Goal: Information Seeking & Learning: Learn about a topic

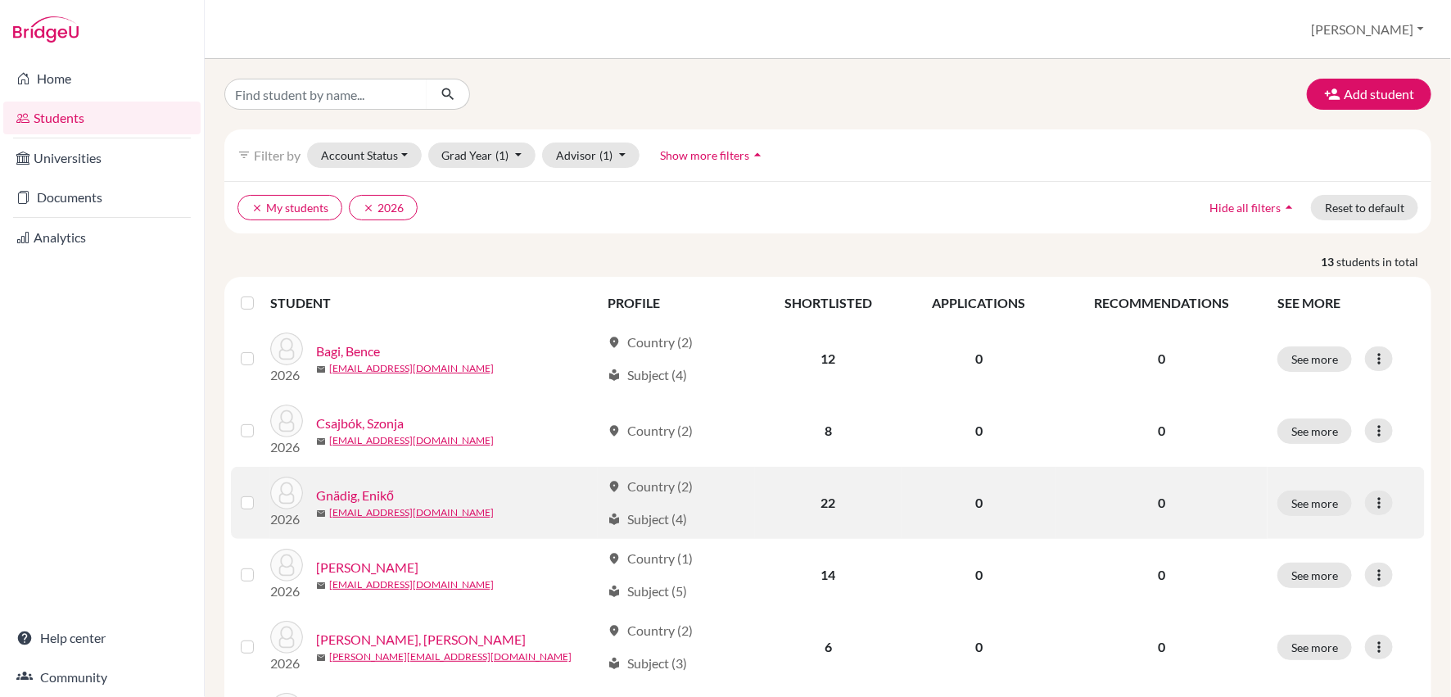
click at [373, 495] on link "Gnädig, Enikő" at bounding box center [355, 496] width 78 height 20
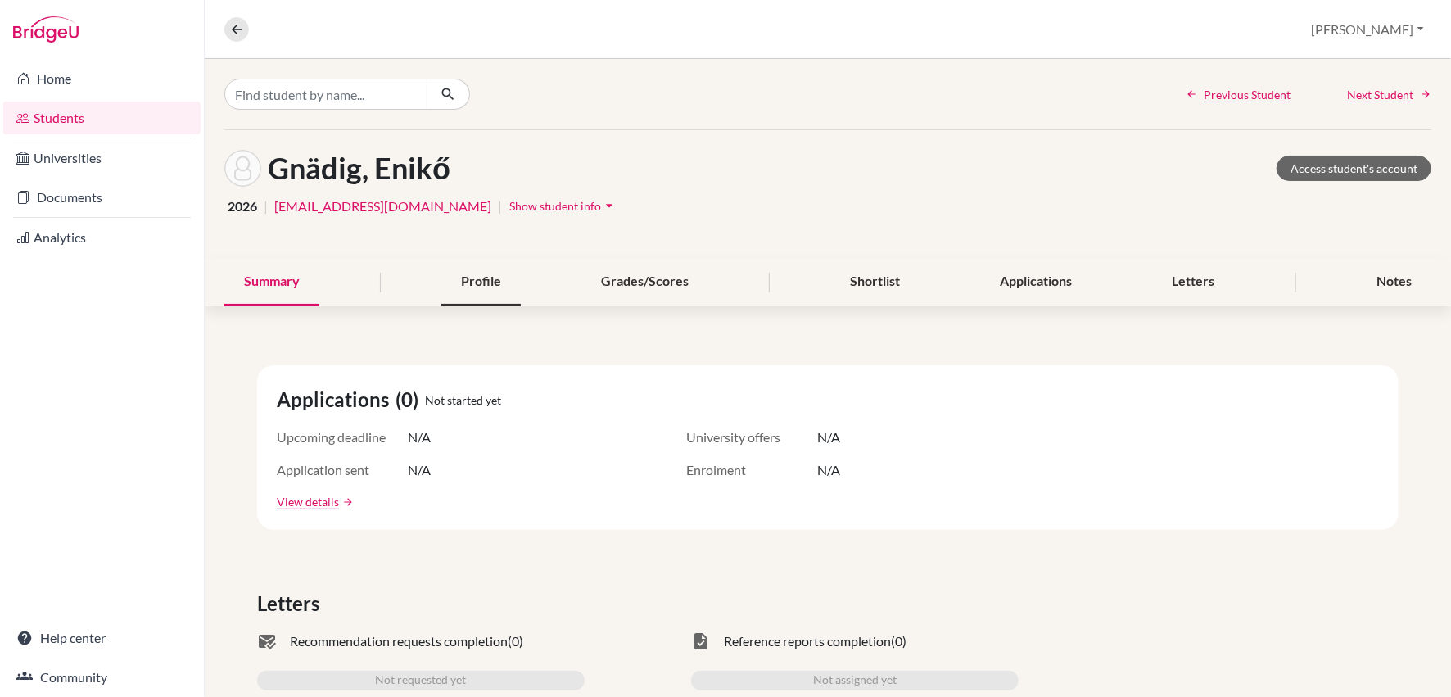
click at [485, 286] on div "Profile" at bounding box center [480, 282] width 79 height 48
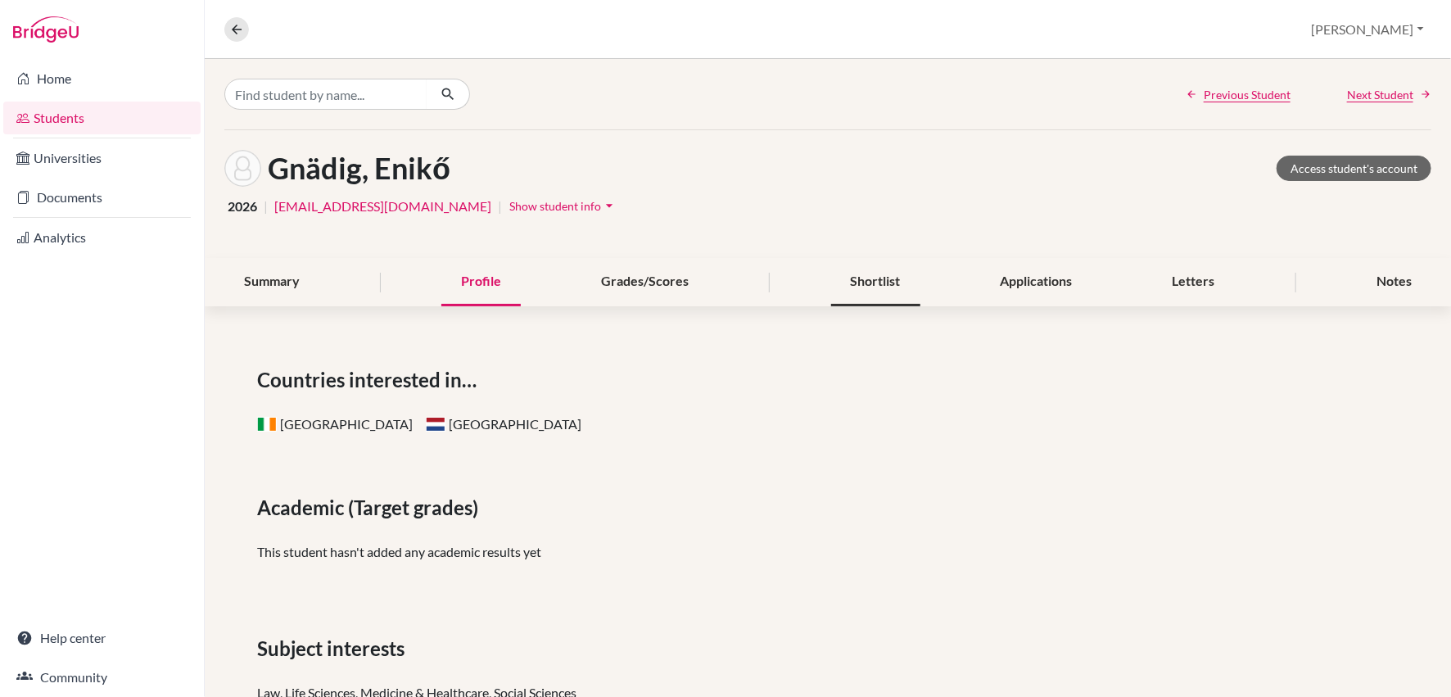
click at [863, 283] on div "Shortlist" at bounding box center [875, 282] width 89 height 48
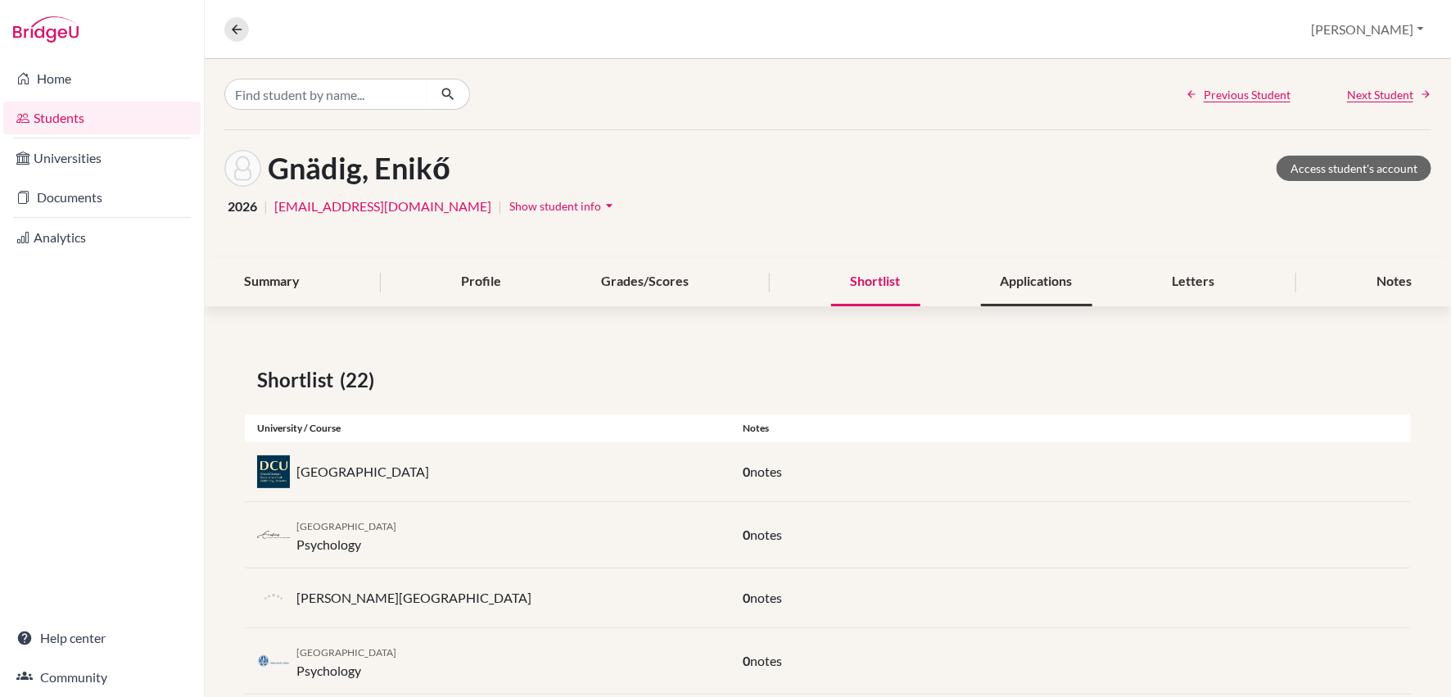
click at [1048, 280] on div "Applications" at bounding box center [1036, 282] width 111 height 48
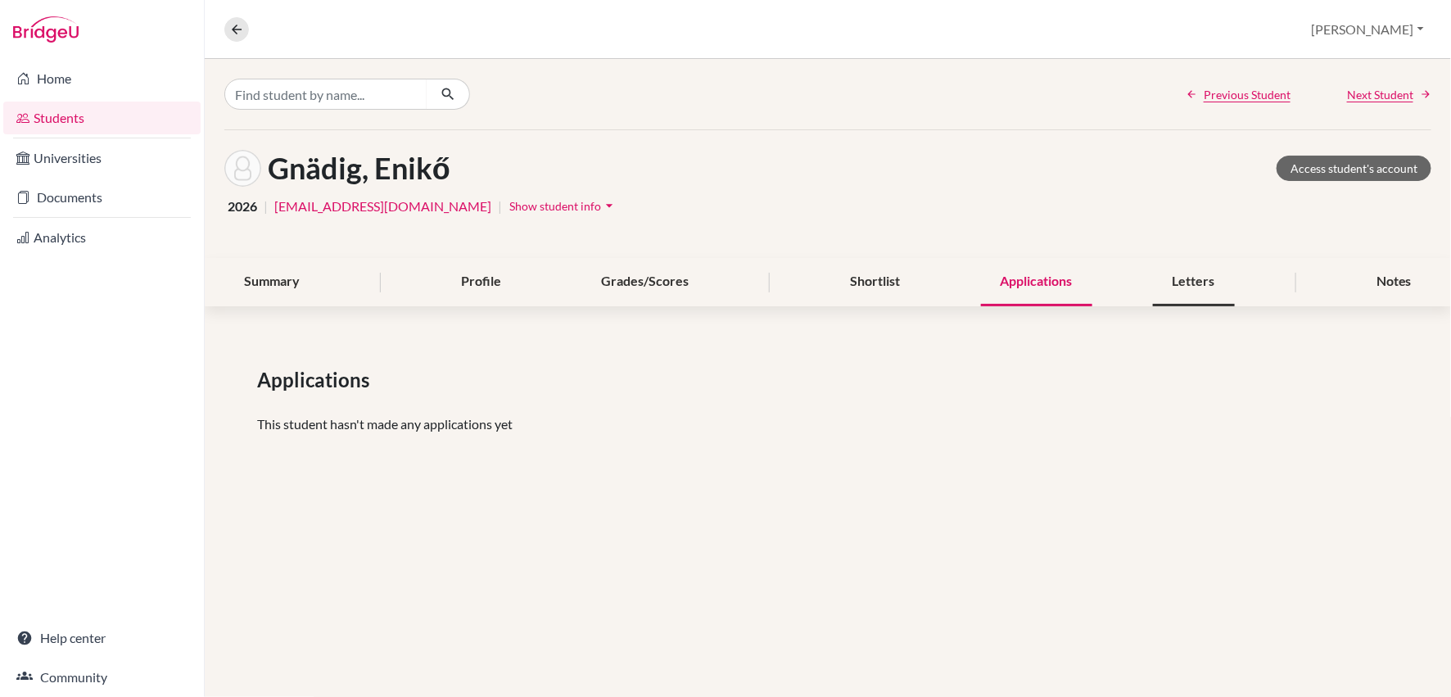
click at [1195, 278] on div "Letters" at bounding box center [1194, 282] width 82 height 48
click at [1383, 278] on div "Notes" at bounding box center [1394, 282] width 75 height 48
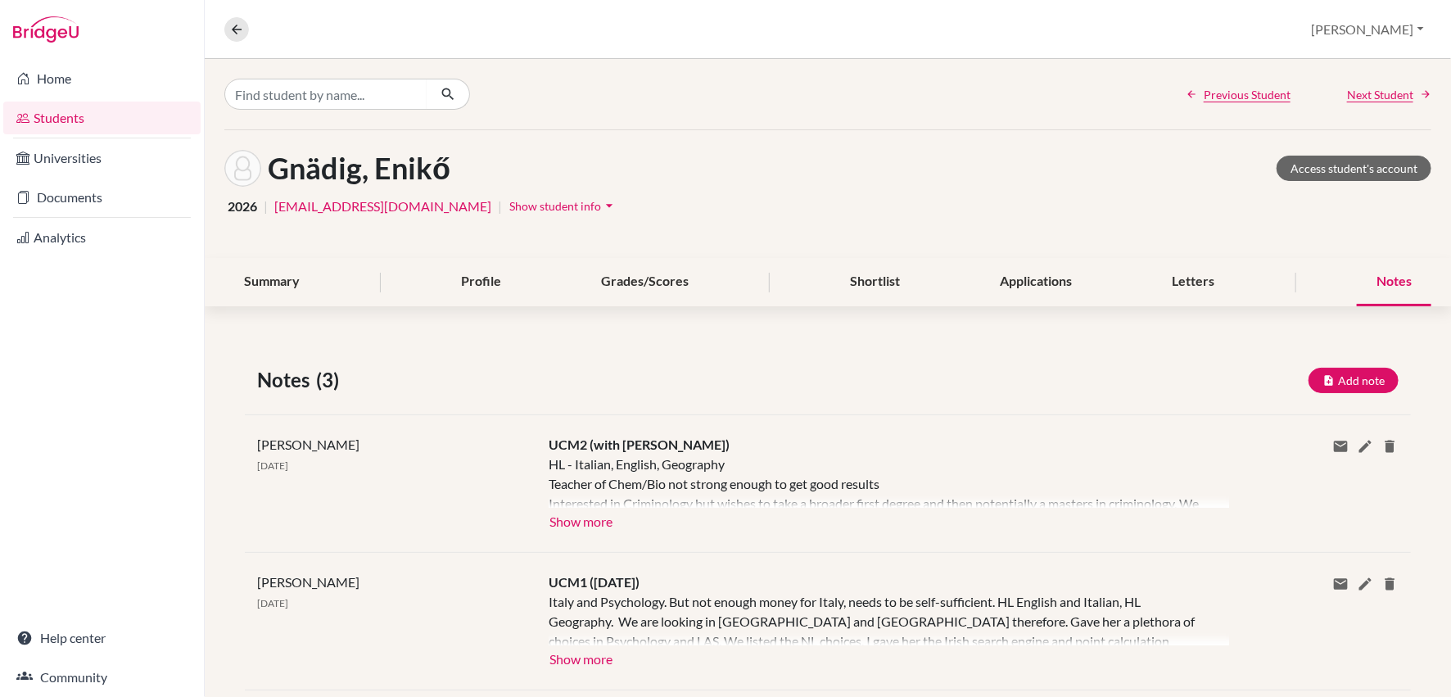
click at [595, 530] on div "[PERSON_NAME] [DATE] UCM2 (with [PERSON_NAME]) Show more Show less Share via em…" at bounding box center [828, 483] width 1166 height 138
click at [600, 514] on button "Show more" at bounding box center [581, 520] width 65 height 25
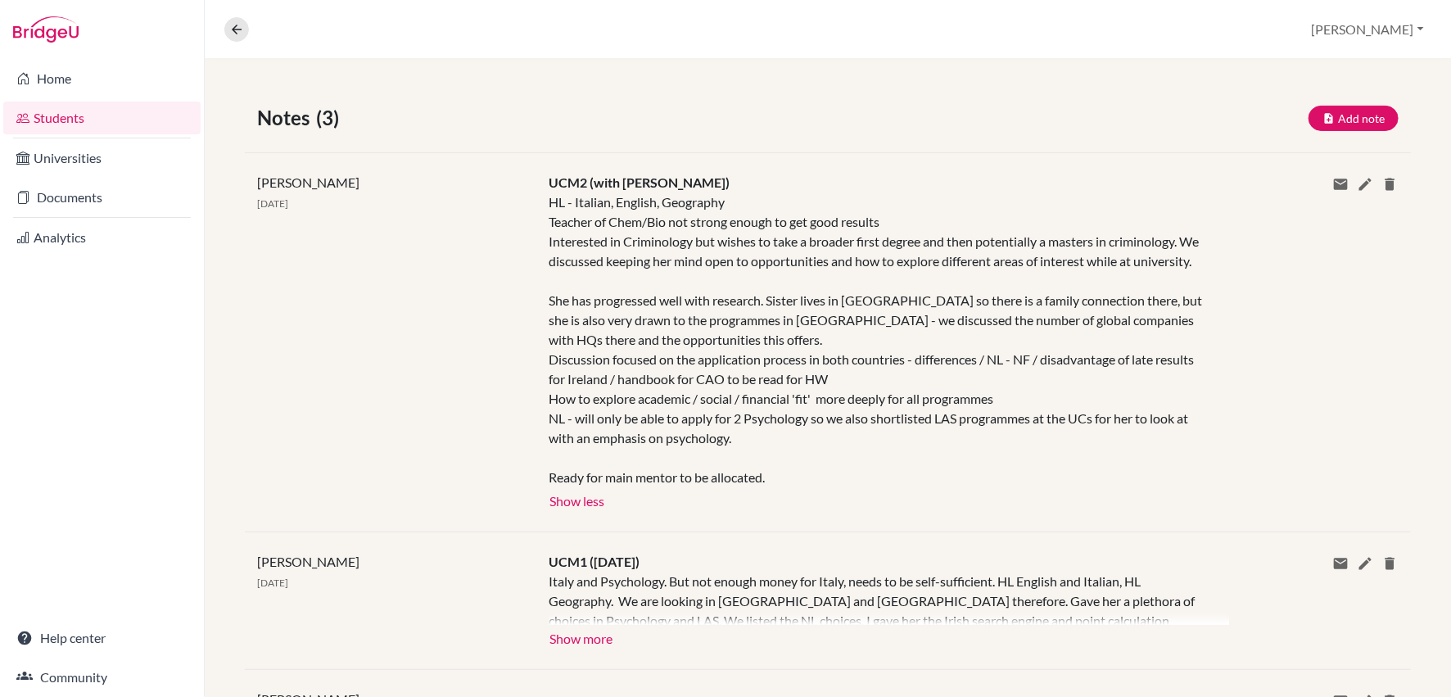
scroll to position [265, 0]
